Goal: Task Accomplishment & Management: Manage account settings

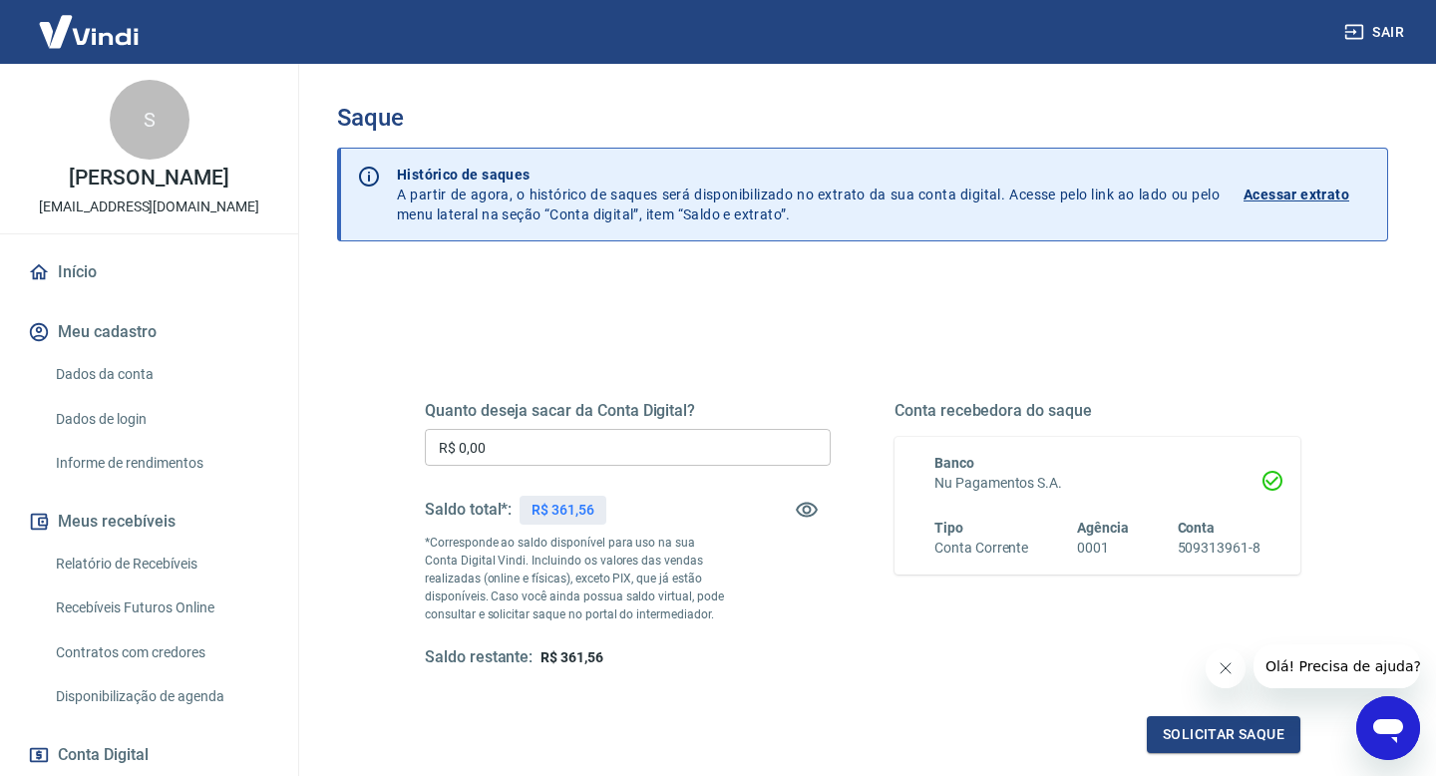
click at [649, 466] on div "Quanto deseja sacar da Conta Digital? R$ 0,00 ​ Saldo total*: R$ 361,56 *Corres…" at bounding box center [628, 534] width 406 height 267
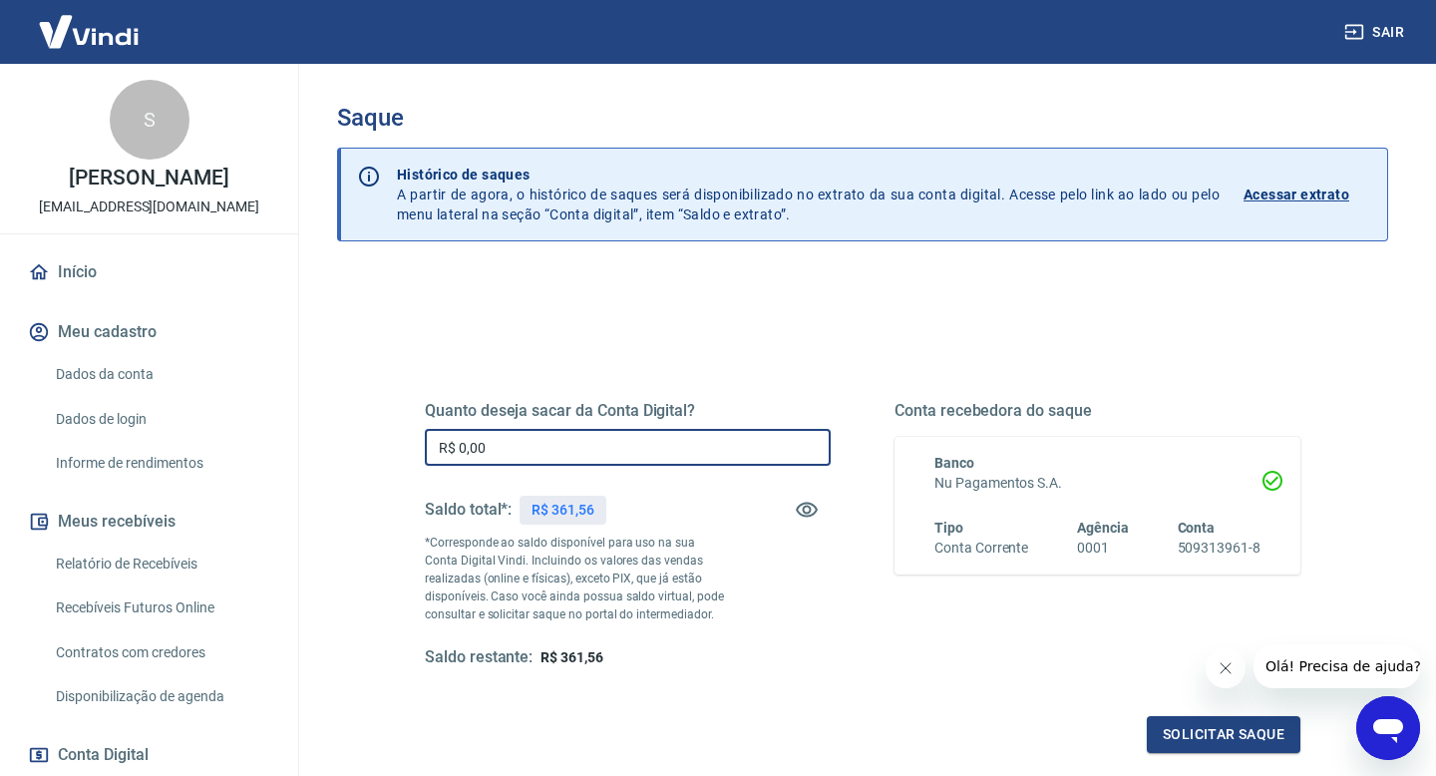
click at [634, 453] on input "R$ 0,00" at bounding box center [628, 447] width 406 height 37
type input "R$ 361,56"
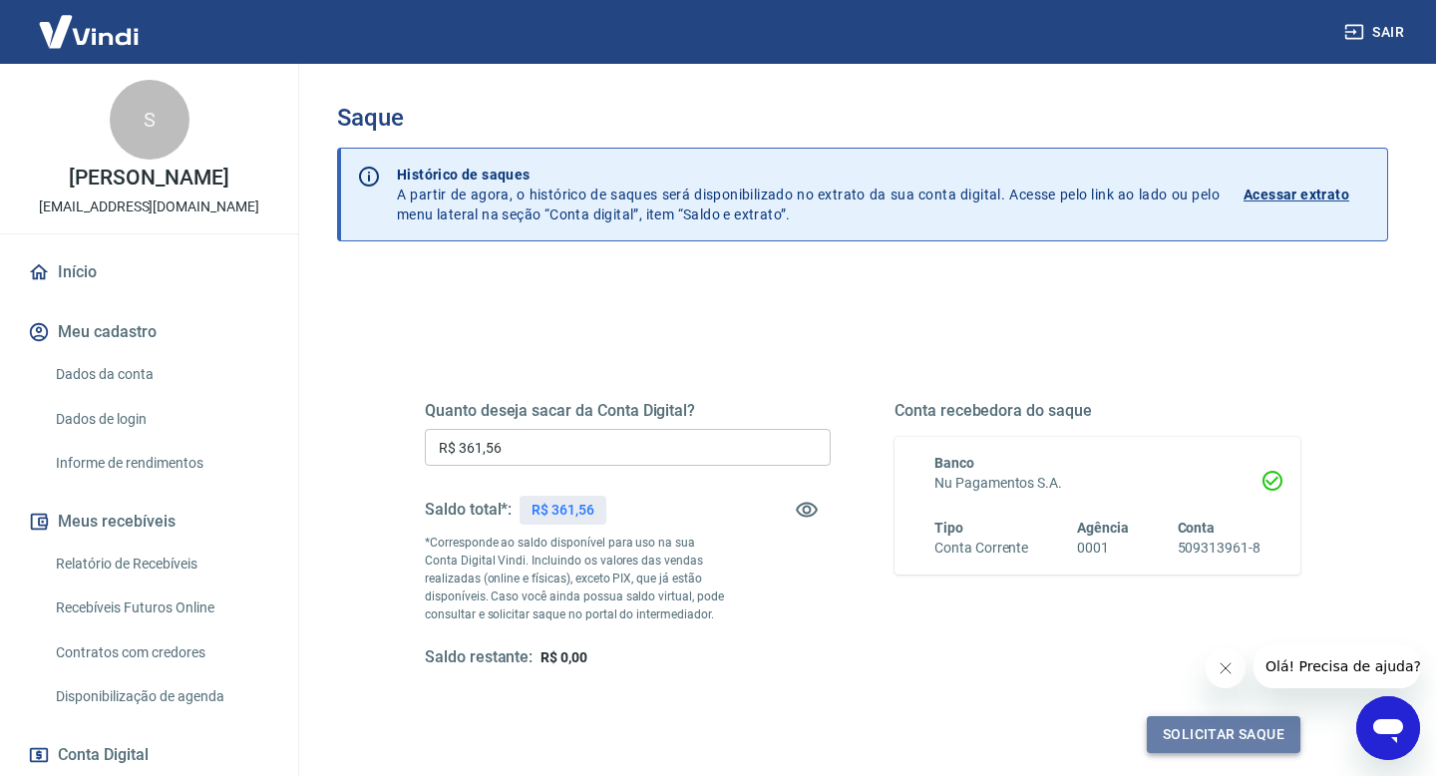
click at [1195, 729] on button "Solicitar saque" at bounding box center [1224, 734] width 154 height 37
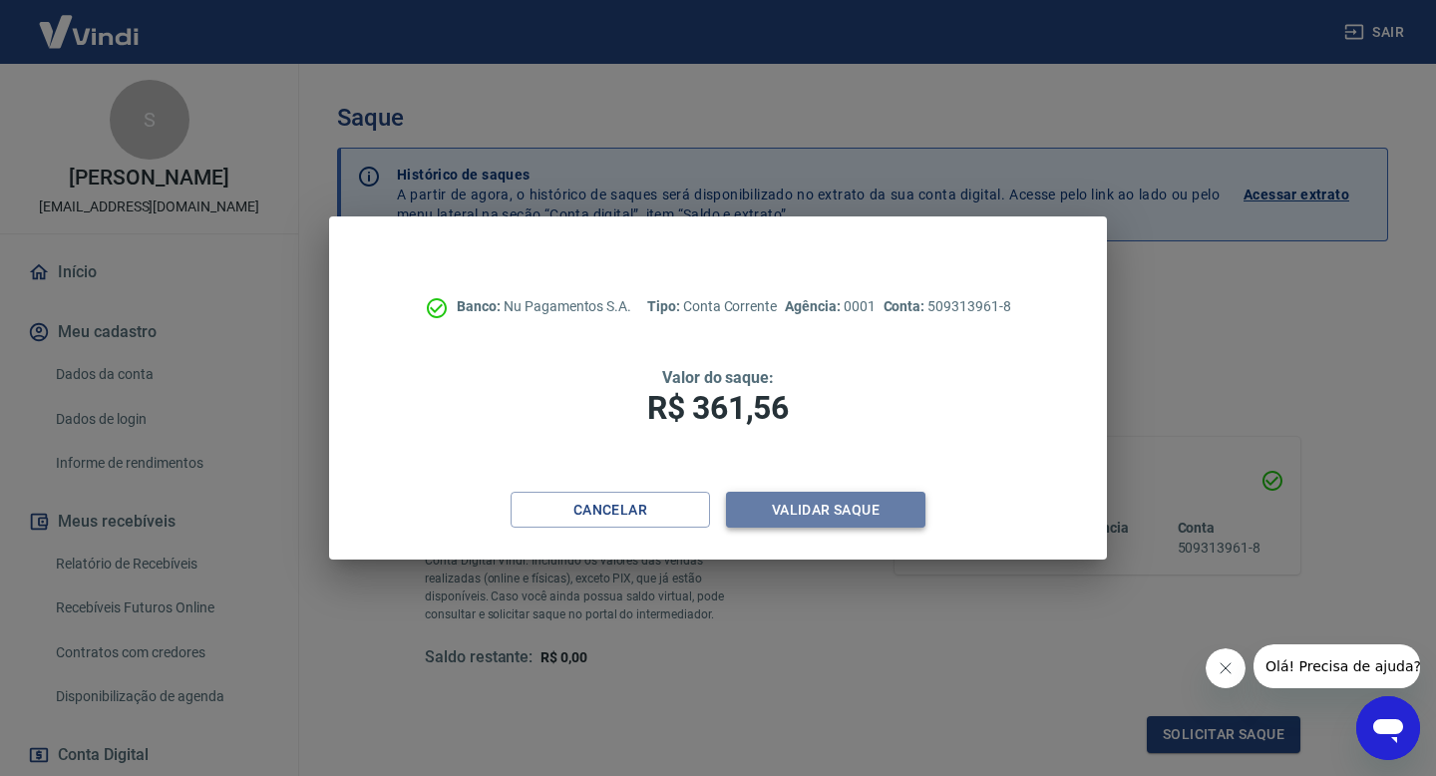
click at [871, 501] on button "Validar saque" at bounding box center [825, 510] width 199 height 37
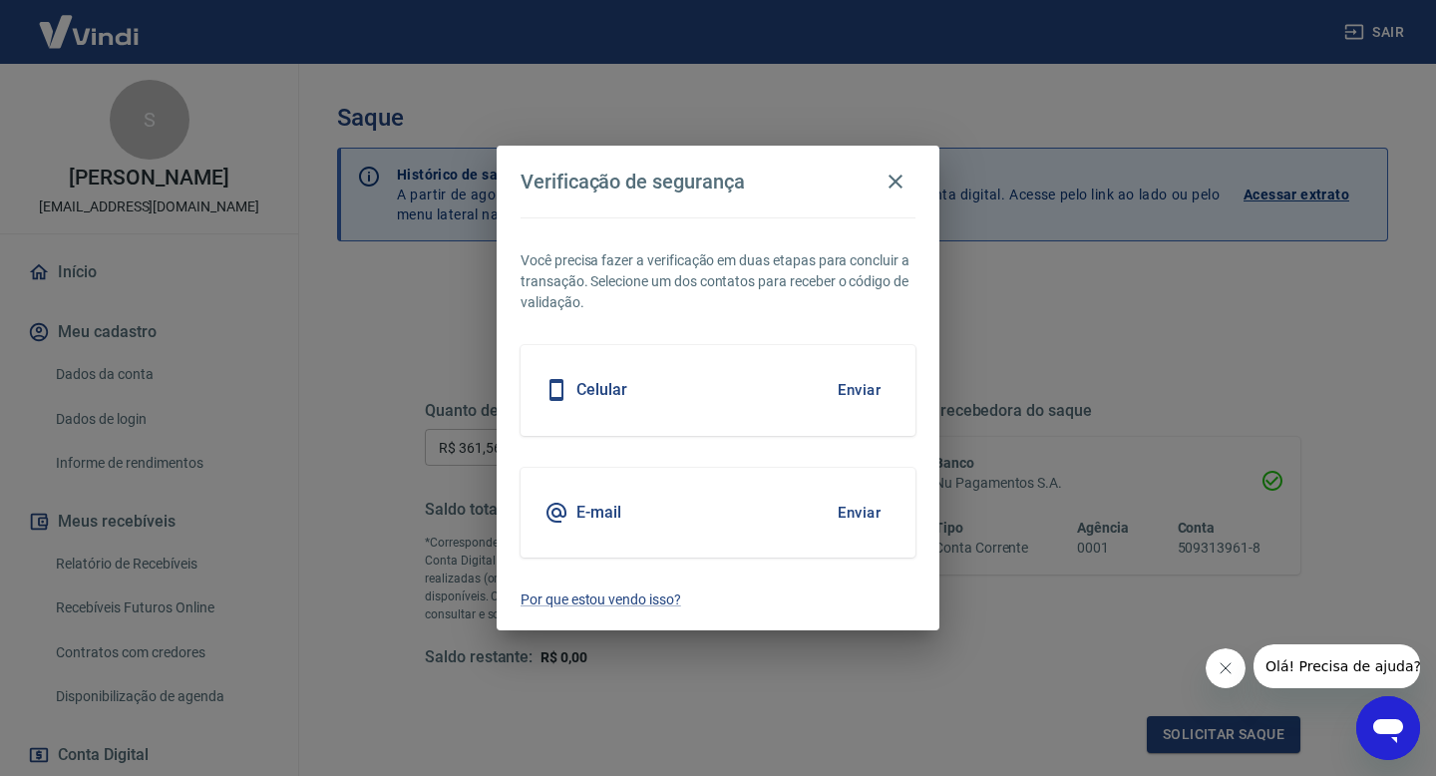
click at [857, 509] on button "Enviar" at bounding box center [859, 513] width 65 height 42
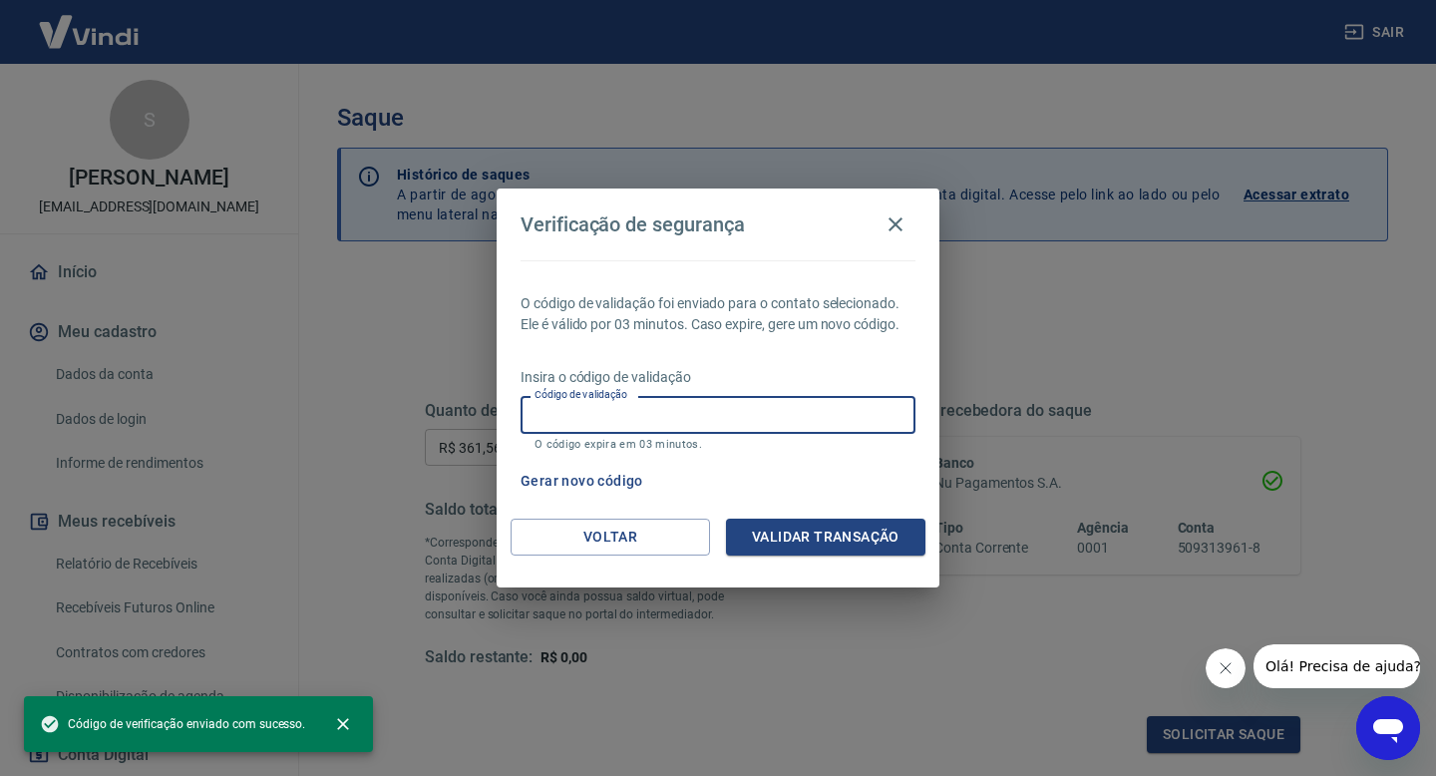
click at [670, 414] on input "Código de validação" at bounding box center [717, 414] width 395 height 37
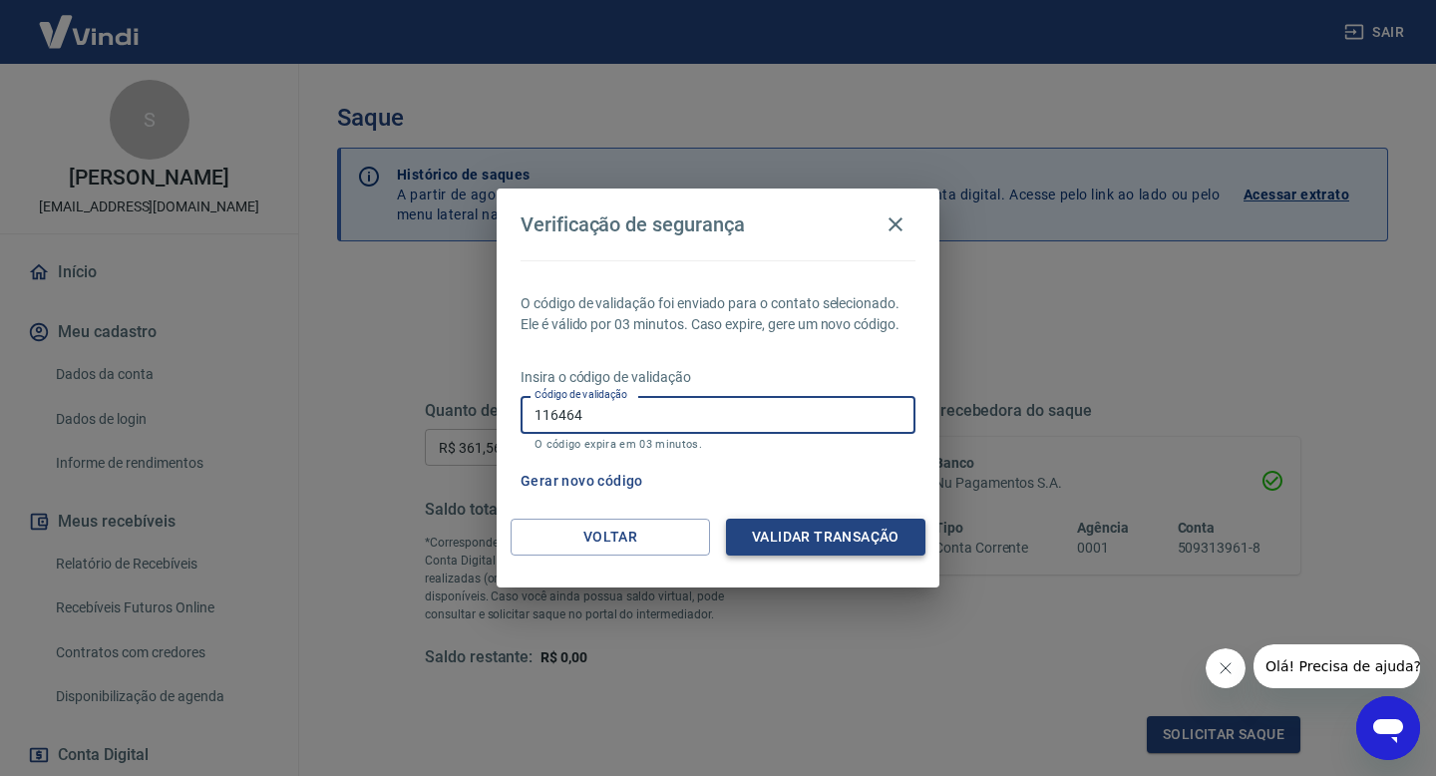
type input "116464"
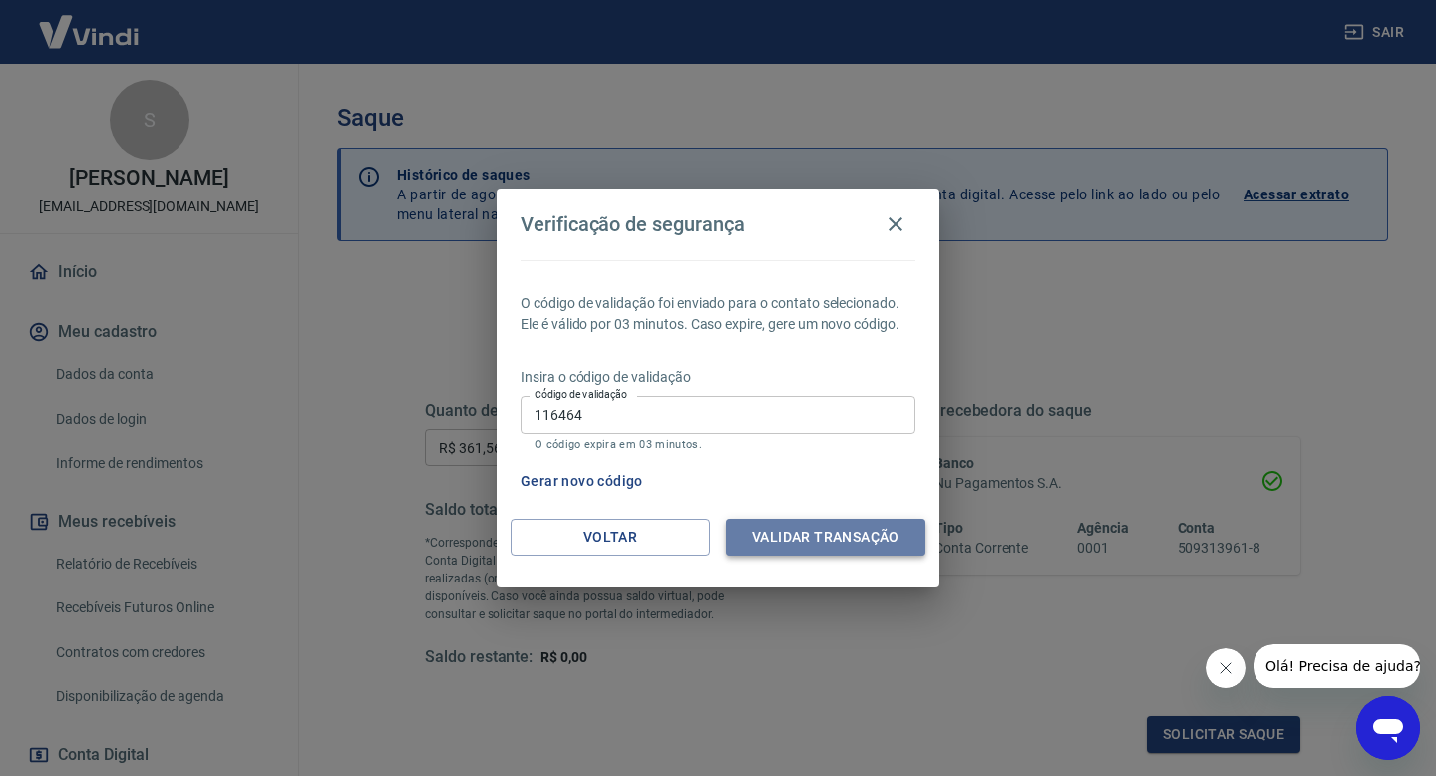
click at [830, 538] on button "Validar transação" at bounding box center [825, 536] width 199 height 37
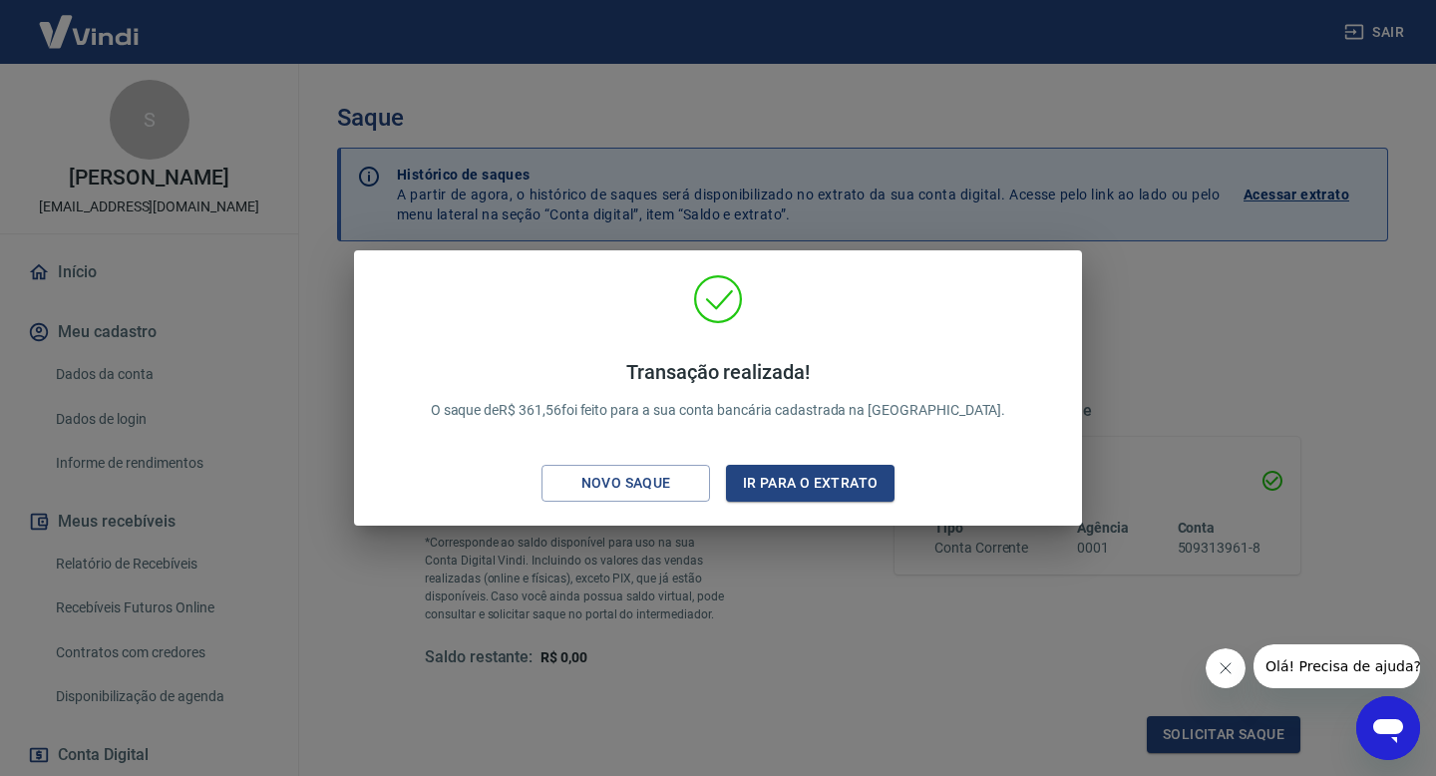
click at [632, 502] on div "Transação realizada! O saque de R$ 361,56 foi feito para a sua conta bancária c…" at bounding box center [718, 391] width 696 height 235
click at [621, 478] on div "Novo saque" at bounding box center [626, 483] width 138 height 25
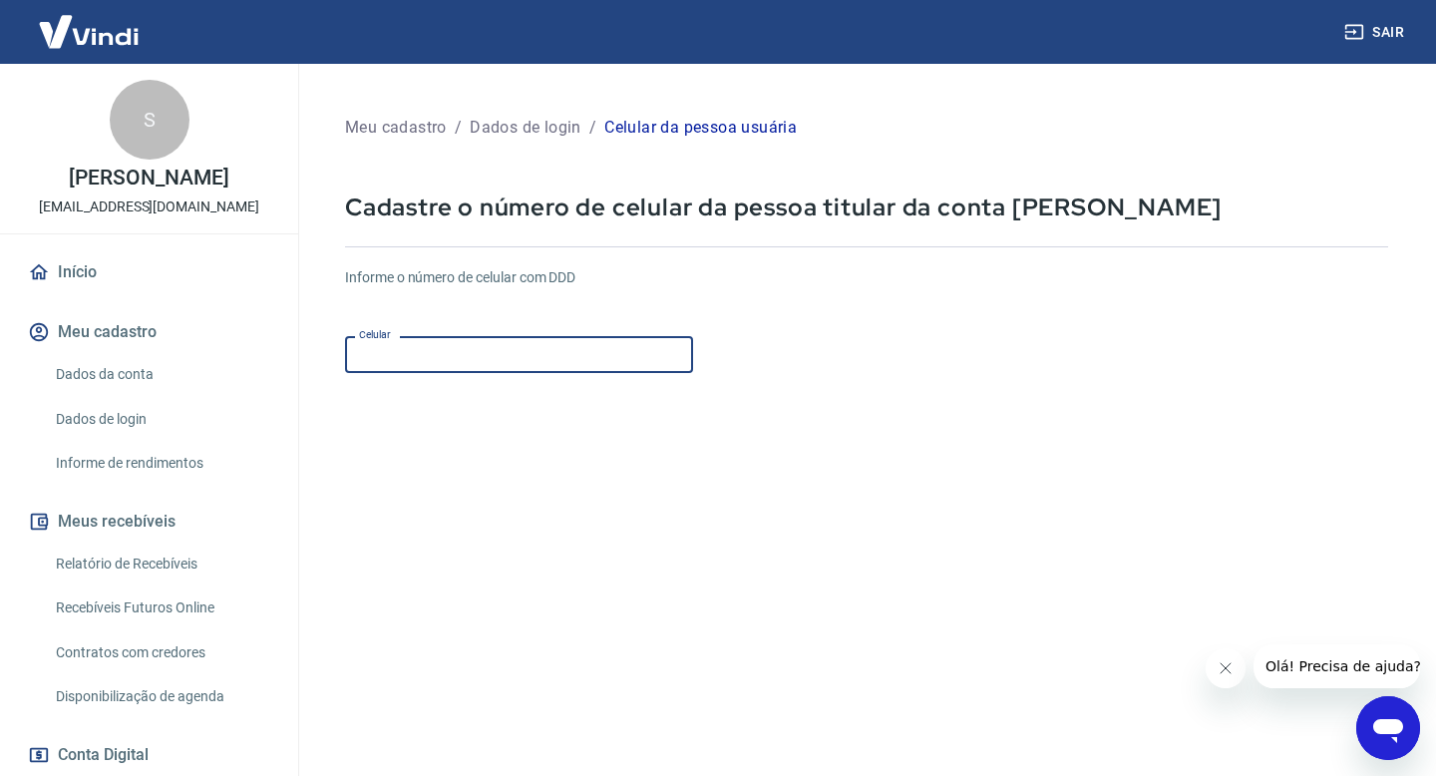
click at [479, 359] on input "Celular" at bounding box center [519, 354] width 348 height 37
type input "(11) 99296-0245"
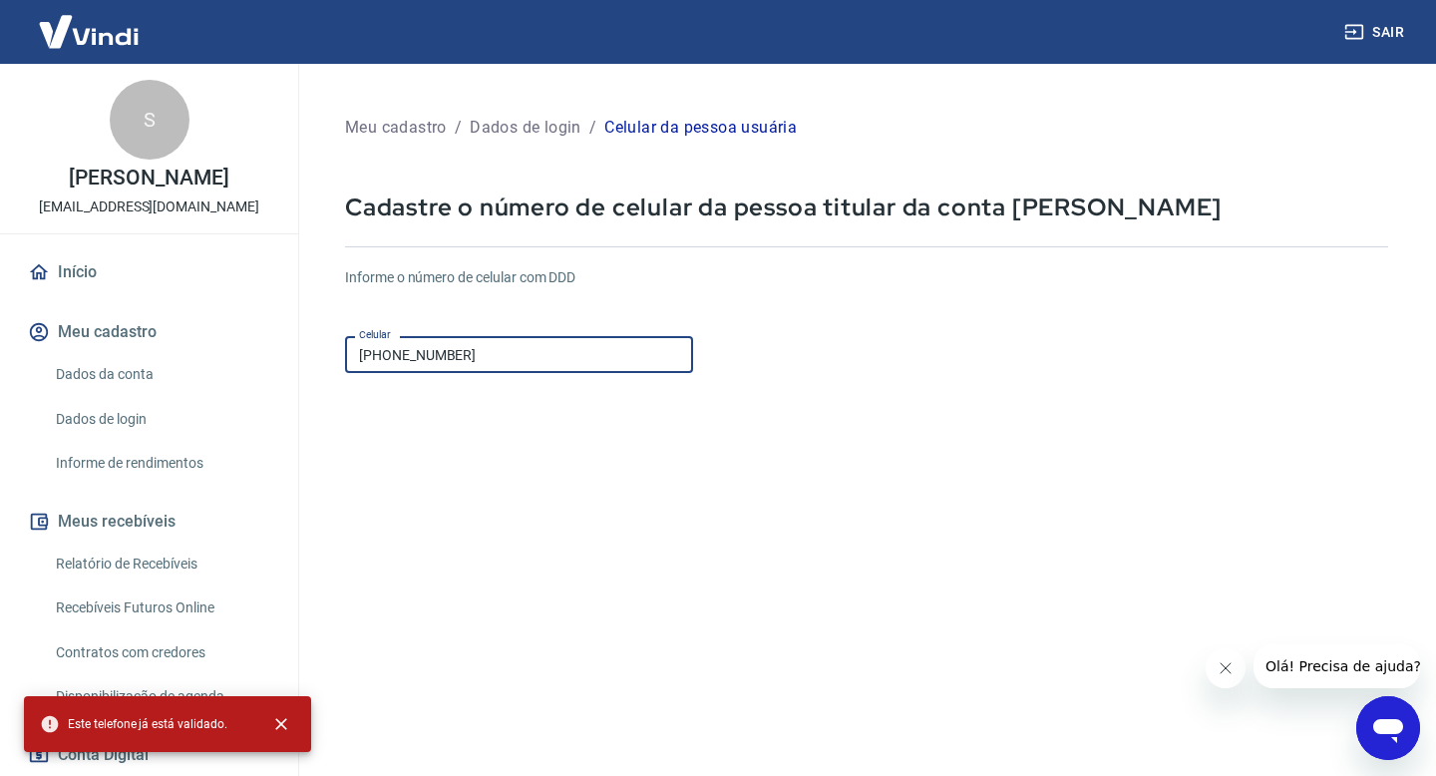
scroll to position [168, 0]
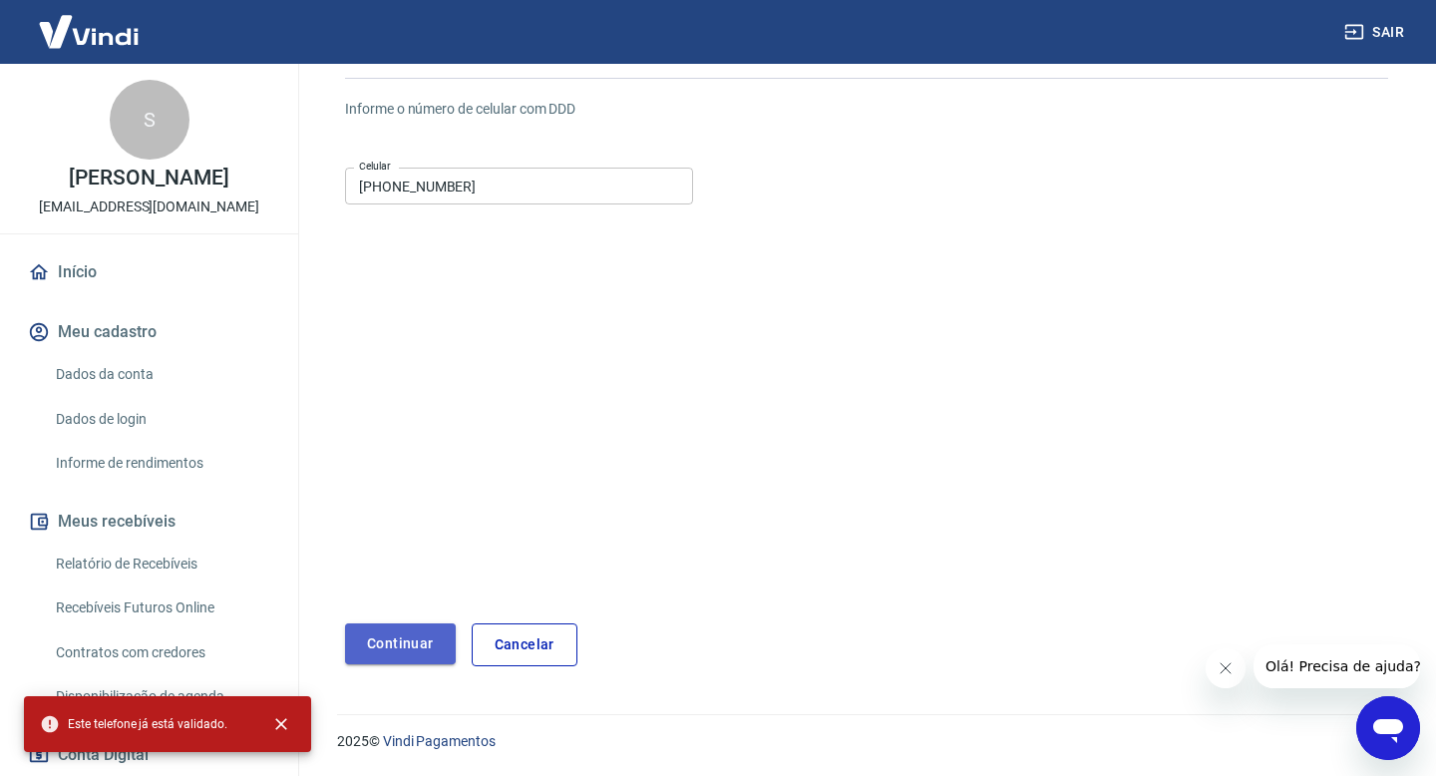
click at [420, 646] on button "Continuar" at bounding box center [400, 643] width 111 height 41
click at [283, 731] on icon "close" at bounding box center [281, 724] width 20 height 20
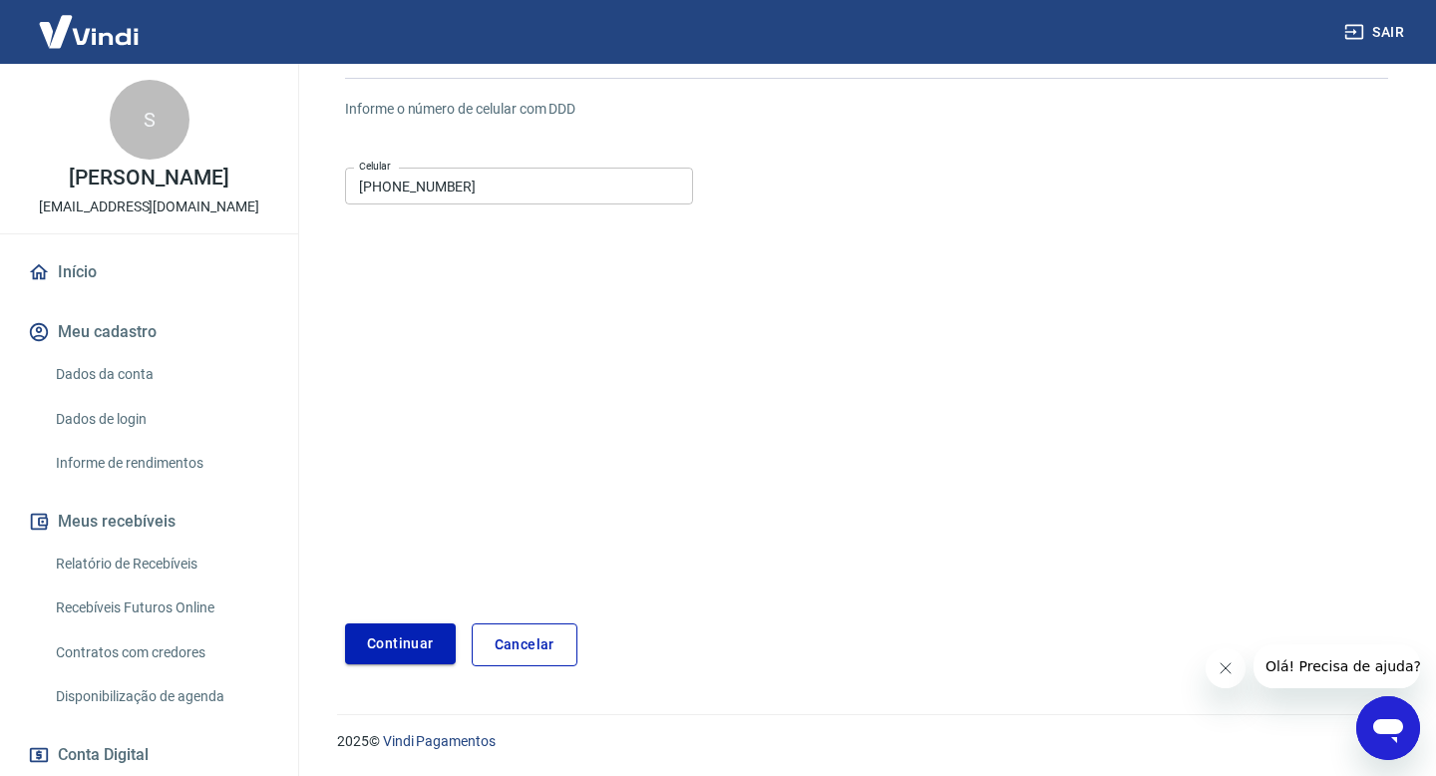
click at [419, 650] on button "Continuar" at bounding box center [400, 643] width 111 height 41
